Goal: Information Seeking & Learning: Get advice/opinions

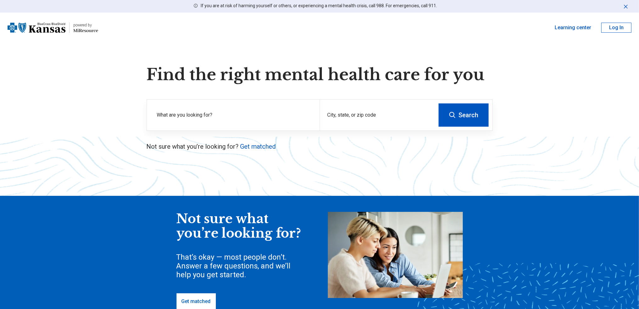
click at [158, 94] on div "Find the right mental health care for you What are you looking for? City, state…" at bounding box center [320, 108] width 366 height 86
click at [185, 113] on label "What are you looking for?" at bounding box center [234, 115] width 155 height 8
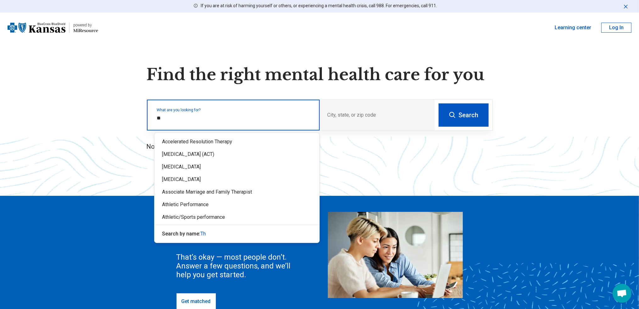
type input "*"
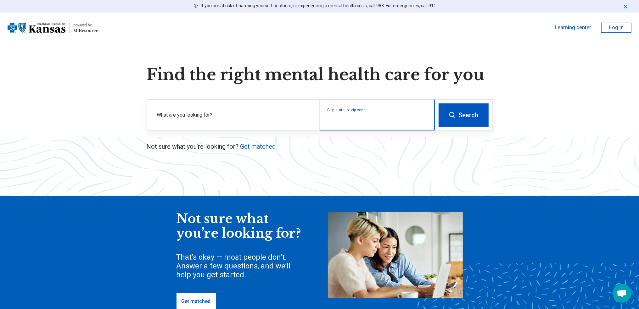
click at [393, 117] on input "City, state, or zip code" at bounding box center [377, 119] width 100 height 8
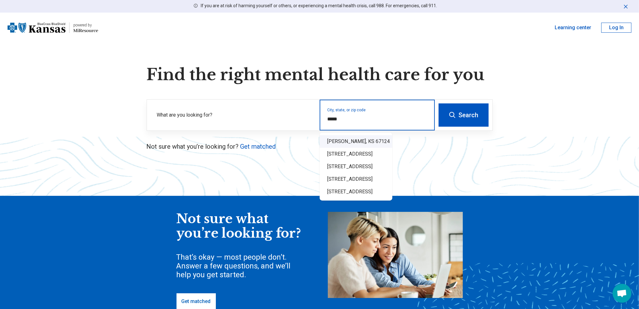
click at [390, 144] on div "Pratt, KS 67124" at bounding box center [356, 141] width 73 height 13
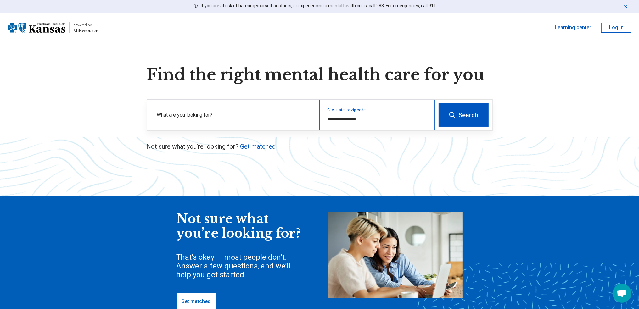
type input "**********"
drag, startPoint x: 218, startPoint y: 101, endPoint x: 217, endPoint y: 114, distance: 13.3
click at [218, 102] on div "What are you looking for?" at bounding box center [233, 115] width 173 height 31
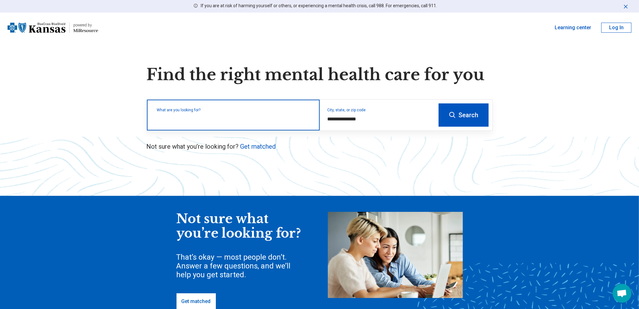
click at [217, 115] on input "text" at bounding box center [234, 119] width 155 height 8
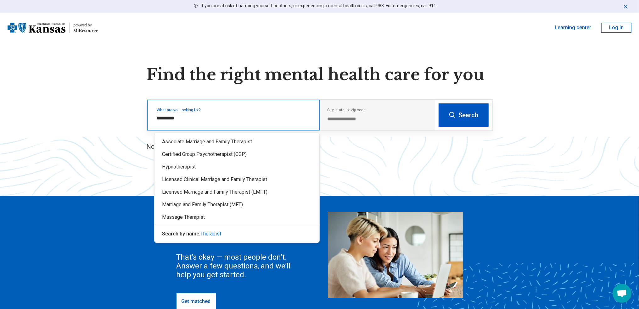
type input "*********"
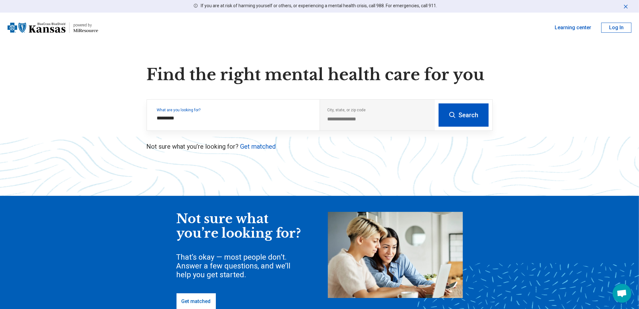
click at [473, 118] on button "Search" at bounding box center [464, 115] width 50 height 23
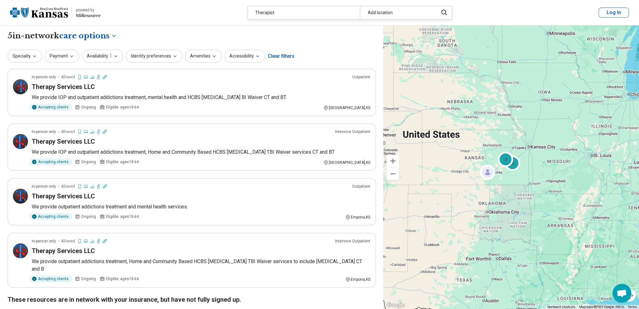
drag, startPoint x: 432, startPoint y: 189, endPoint x: 475, endPoint y: 187, distance: 43.1
click at [475, 187] on div "2 2" at bounding box center [510, 167] width 255 height 284
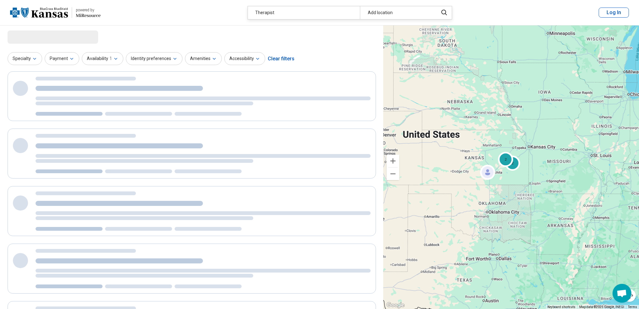
select select "***"
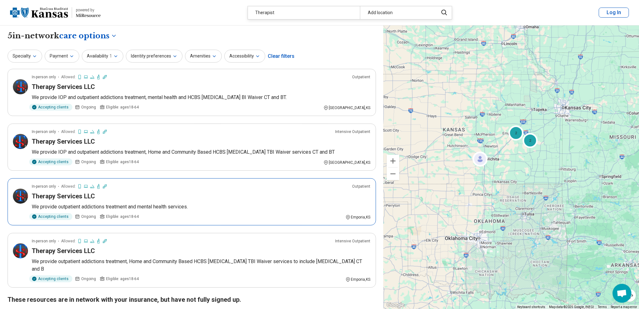
click at [62, 197] on h3 "Therapy Services LLC" at bounding box center [63, 196] width 63 height 9
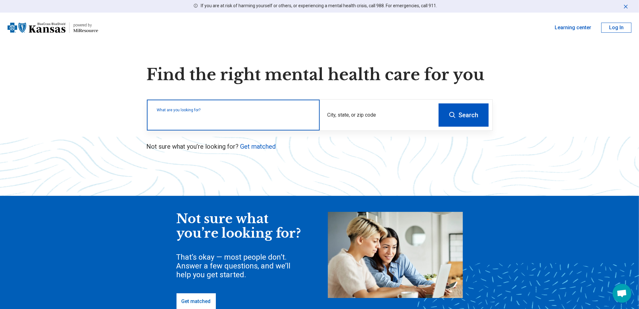
click at [238, 120] on input "text" at bounding box center [234, 119] width 155 height 8
type input "***"
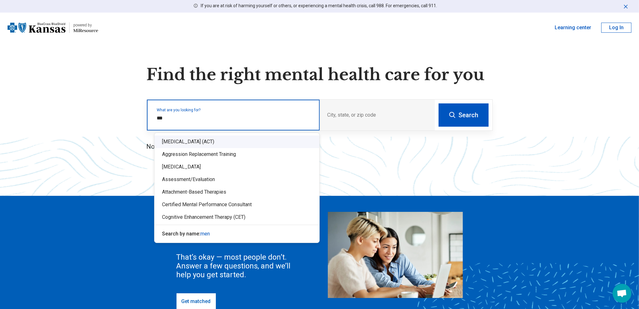
click at [249, 143] on div "[MEDICAL_DATA] (ACT)" at bounding box center [236, 142] width 165 height 13
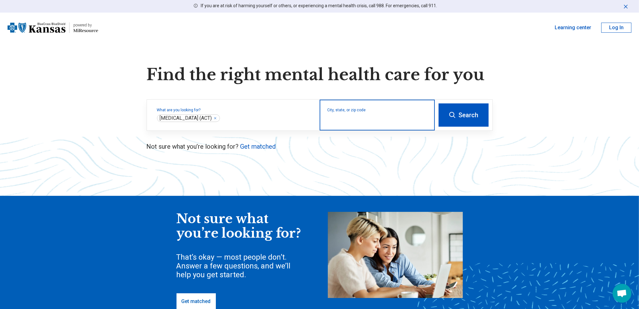
click at [410, 123] on input "City, state, or zip code" at bounding box center [377, 119] width 100 height 8
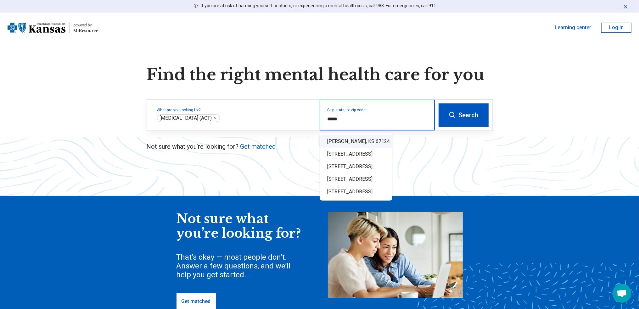
click at [389, 142] on div "Pratt, KS 67124" at bounding box center [356, 141] width 73 height 13
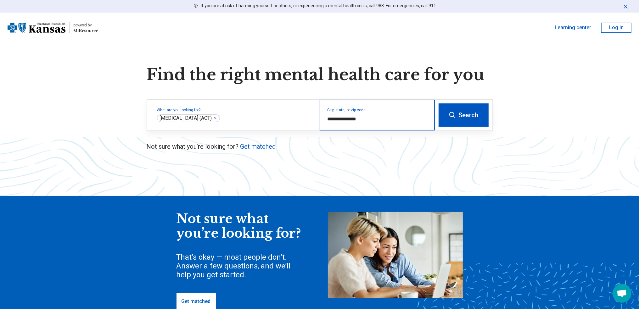
type input "**********"
click at [471, 114] on button "Search" at bounding box center [464, 115] width 50 height 23
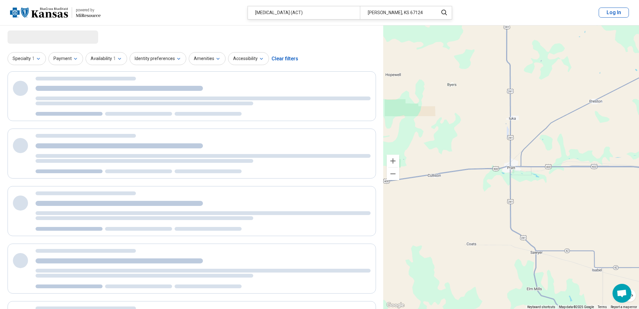
select select "***"
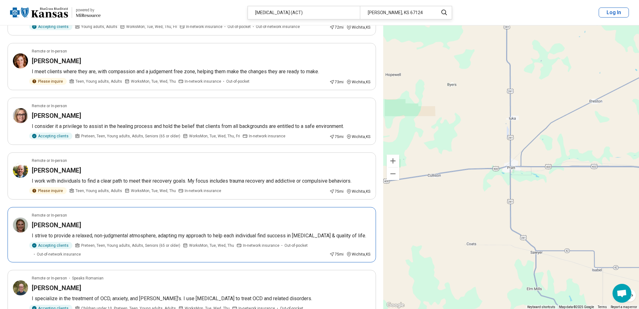
scroll to position [566, 0]
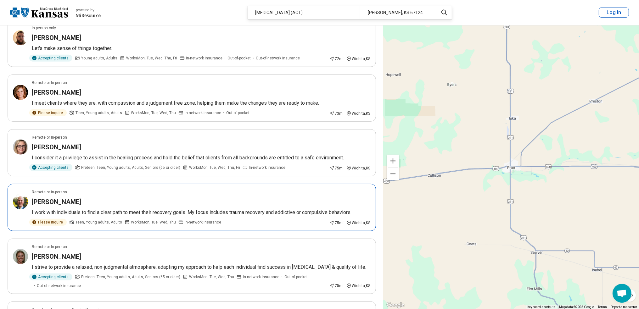
click at [59, 199] on h3 "[PERSON_NAME]" at bounding box center [56, 202] width 49 height 9
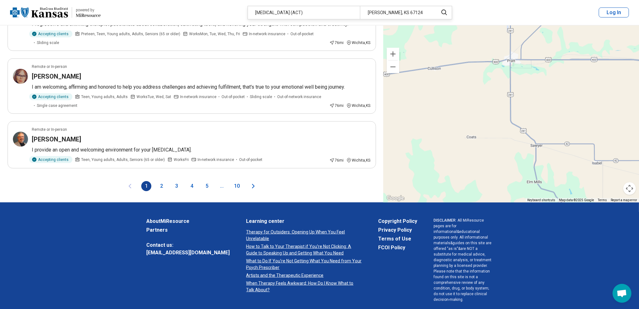
scroll to position [971, 0]
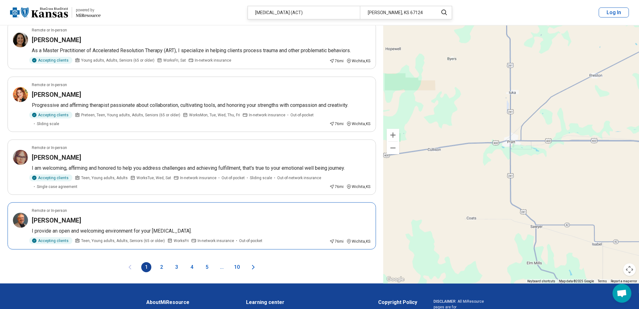
click at [70, 216] on h3 "Joseph Bishell" at bounding box center [56, 220] width 49 height 9
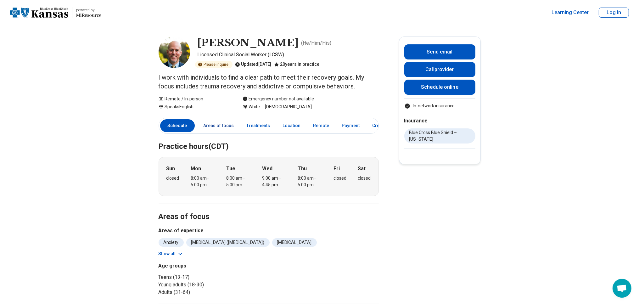
click at [224, 129] on link "Areas of focus" at bounding box center [219, 125] width 38 height 13
click at [260, 125] on link "Treatments" at bounding box center [258, 125] width 31 height 13
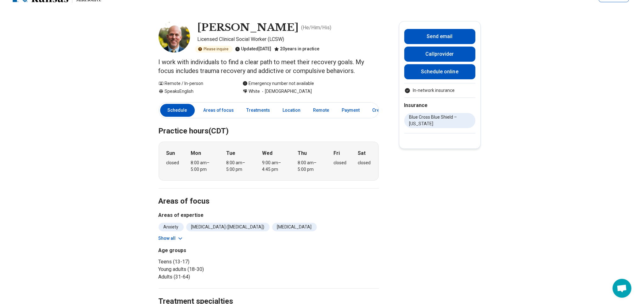
scroll to position [13, 0]
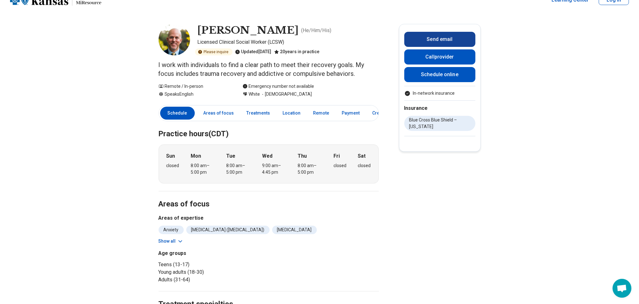
click at [448, 40] on button "Send email" at bounding box center [439, 39] width 71 height 15
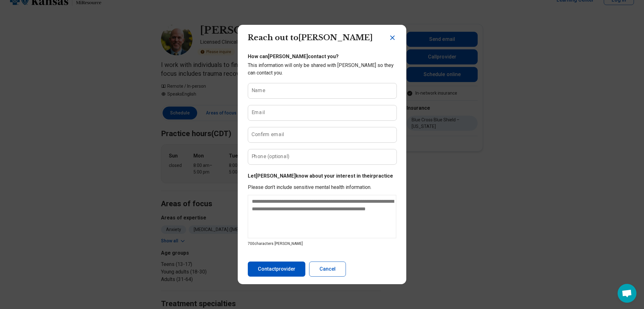
drag, startPoint x: 394, startPoint y: 88, endPoint x: 530, endPoint y: 139, distance: 145.4
click at [530, 139] on div "Reach out to [PERSON_NAME] email Reach out to [PERSON_NAME] How can [PERSON_NAM…" at bounding box center [322, 154] width 644 height 309
click at [390, 35] on icon "Close dialog" at bounding box center [393, 38] width 8 height 8
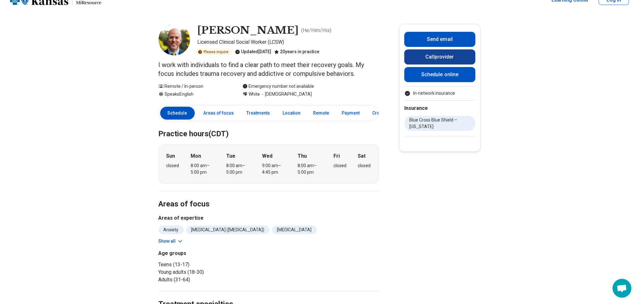
click at [441, 58] on button "Call provider" at bounding box center [439, 56] width 71 height 15
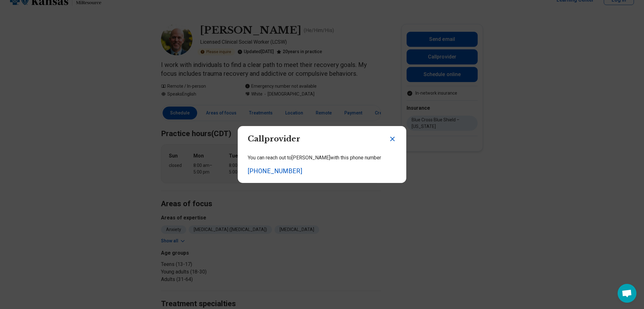
click at [392, 138] on icon "Close dialog" at bounding box center [393, 139] width 4 height 4
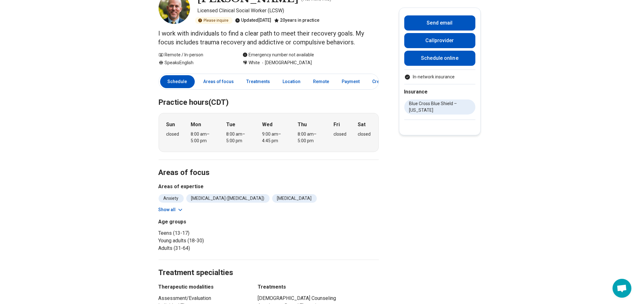
scroll to position [107, 0]
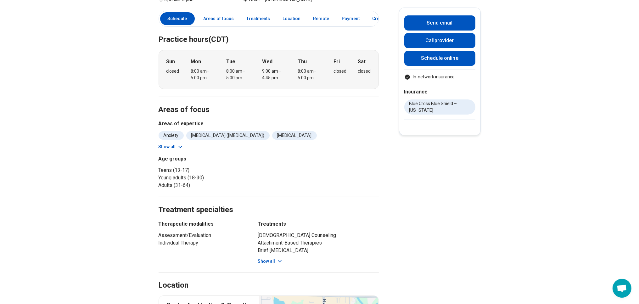
click at [183, 148] on icon at bounding box center [180, 147] width 6 height 6
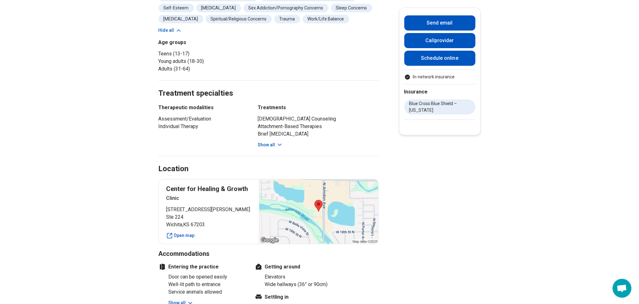
scroll to position [296, 0]
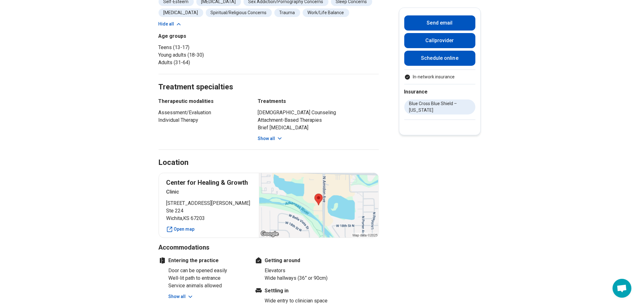
click at [277, 135] on button "Show all" at bounding box center [270, 138] width 25 height 7
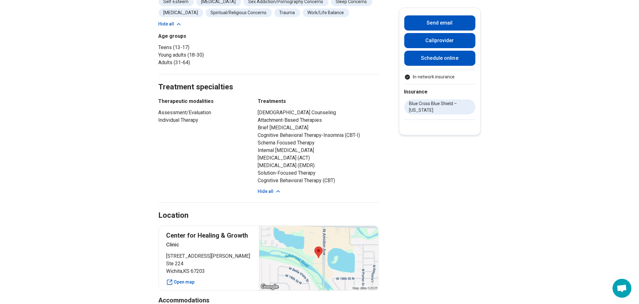
drag, startPoint x: 272, startPoint y: 126, endPoint x: 343, endPoint y: 125, distance: 71.1
click at [343, 125] on li "Brief [MEDICAL_DATA]" at bounding box center [318, 128] width 121 height 8
click at [348, 177] on li "Solution-Focused Therapy" at bounding box center [318, 173] width 121 height 8
drag, startPoint x: 262, startPoint y: 141, endPoint x: 335, endPoint y: 144, distance: 73.1
click at [335, 144] on div "Therapeutic modalities Assessment/Evaluation Individual Therapy Treatments [DEM…" at bounding box center [269, 146] width 220 height 97
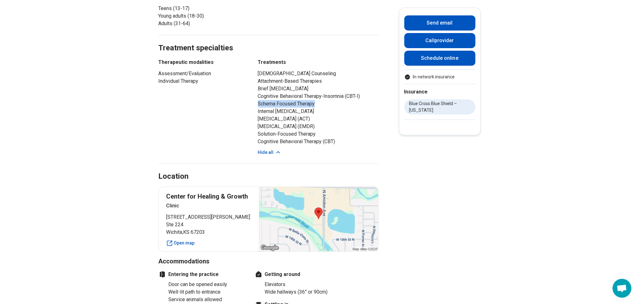
scroll to position [346, 0]
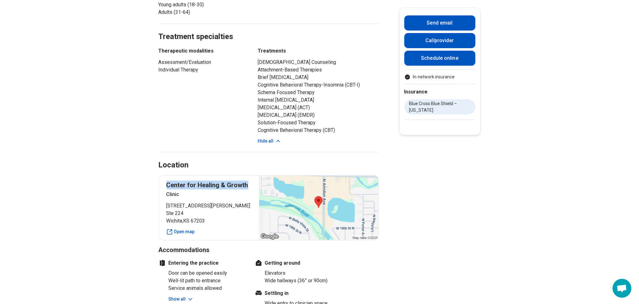
drag, startPoint x: 248, startPoint y: 192, endPoint x: 169, endPoint y: 195, distance: 79.3
click at [169, 189] on p "Center for Healing & Growth" at bounding box center [208, 185] width 85 height 9
copy p "Center for Healing & Growth"
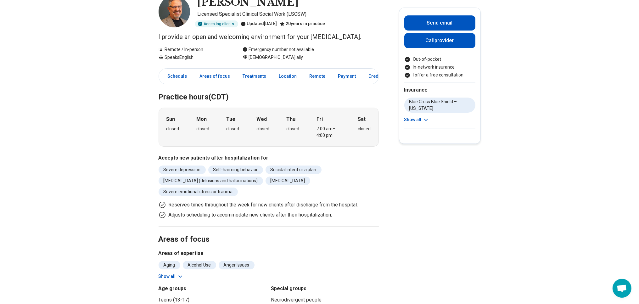
scroll to position [94, 0]
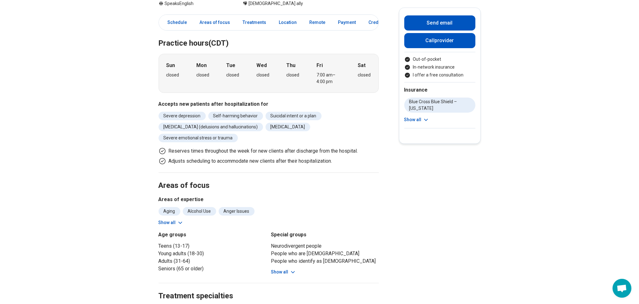
click at [180, 220] on icon at bounding box center [180, 223] width 6 height 6
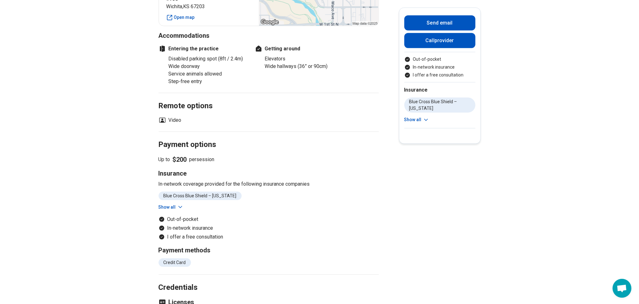
scroll to position [598, 0]
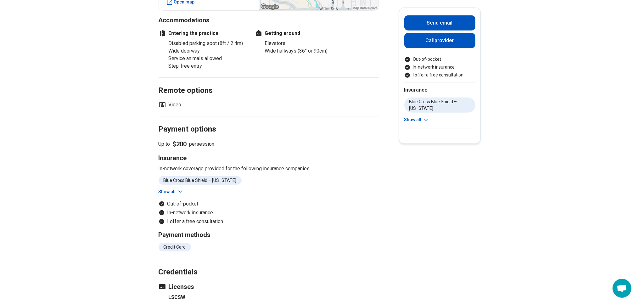
click at [170, 188] on button "Show all" at bounding box center [171, 191] width 25 height 7
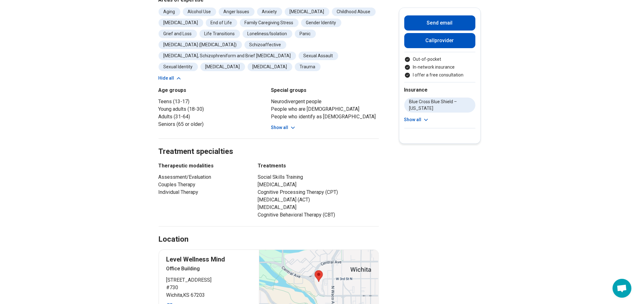
scroll to position [283, 0]
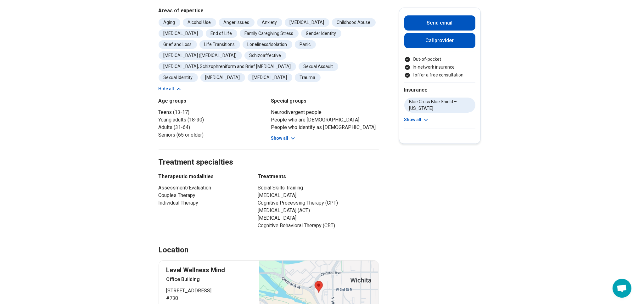
click at [287, 135] on button "Show all" at bounding box center [283, 138] width 25 height 7
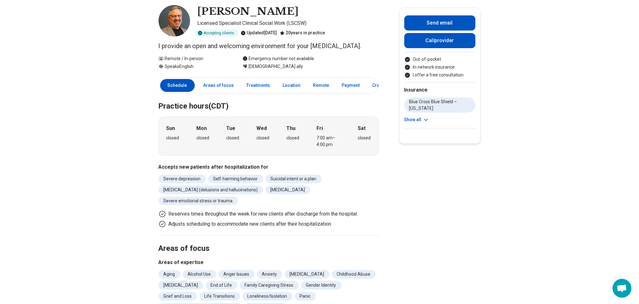
scroll to position [0, 0]
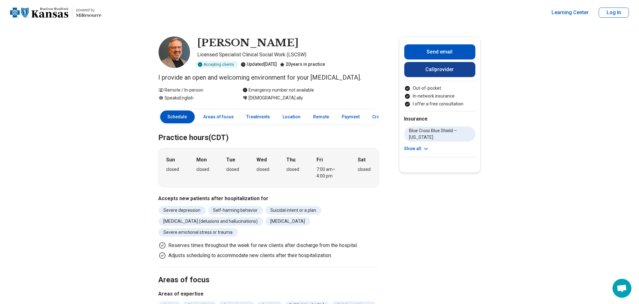
click at [458, 65] on button "Call provider" at bounding box center [439, 69] width 71 height 15
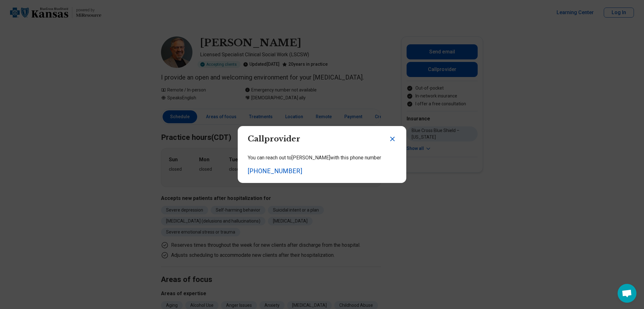
click at [390, 138] on icon "Close dialog" at bounding box center [393, 139] width 8 height 8
